Goal: Entertainment & Leisure: Consume media (video, audio)

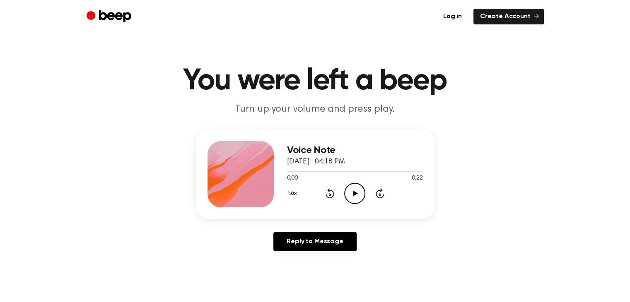
click at [356, 195] on icon "Play Audio" at bounding box center [354, 193] width 21 height 21
click at [423, 288] on main "You were left a beep Turn up your volume and press play. Voice Note August 11, …" at bounding box center [315, 255] width 630 height 510
click at [357, 193] on icon "Play Audio" at bounding box center [354, 193] width 21 height 21
click at [354, 195] on icon at bounding box center [355, 193] width 5 height 5
click at [355, 188] on icon "Play Audio" at bounding box center [354, 193] width 21 height 21
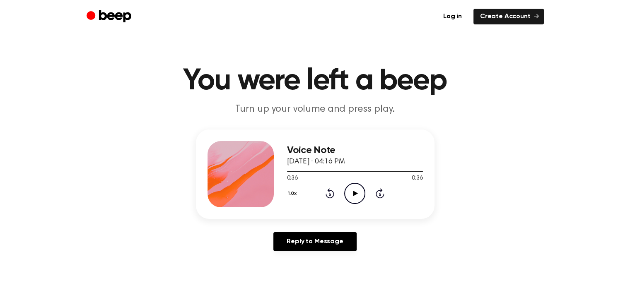
click at [357, 201] on icon "Play Audio" at bounding box center [354, 193] width 21 height 21
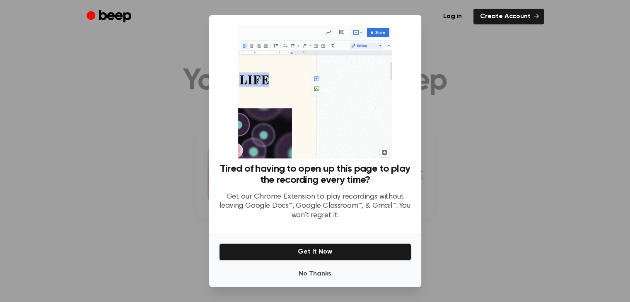
click at [458, 151] on div at bounding box center [315, 151] width 630 height 302
click at [342, 275] on button "No Thanks" at bounding box center [315, 274] width 192 height 17
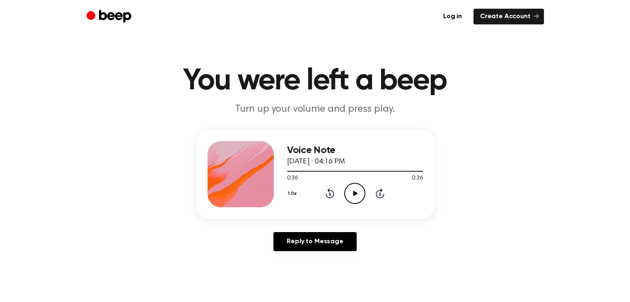
click at [351, 193] on icon "Play Audio" at bounding box center [354, 193] width 21 height 21
